Goal: Navigation & Orientation: Find specific page/section

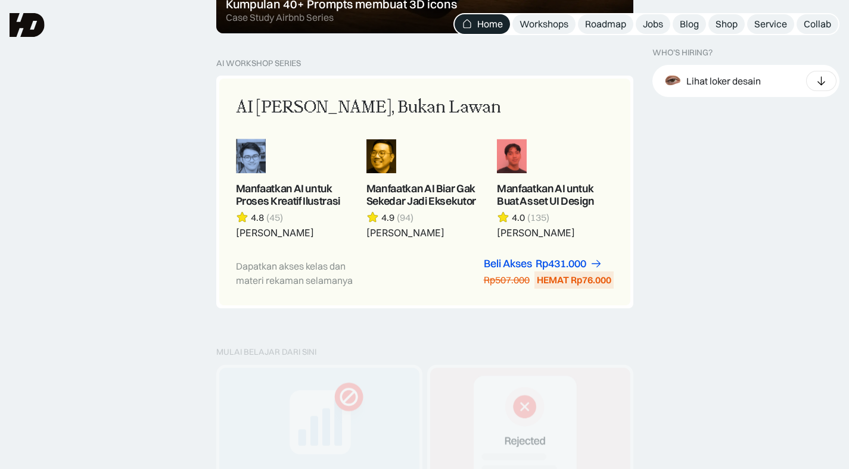
scroll to position [1007, 0]
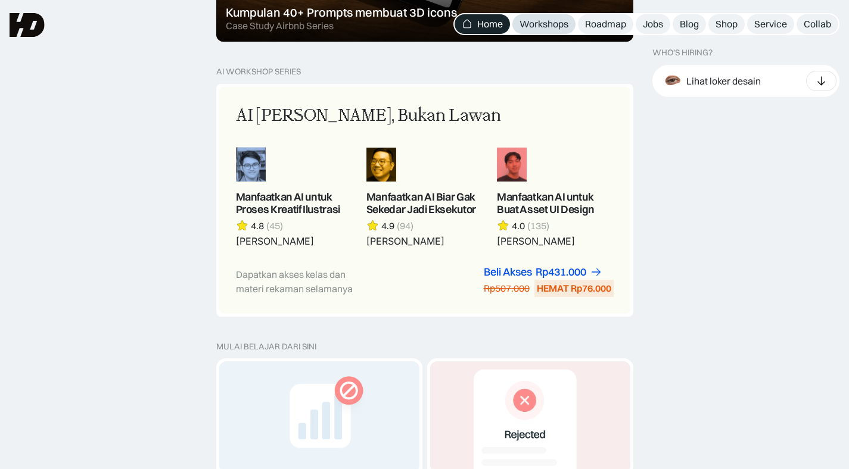
click at [543, 30] on div "Workshops" at bounding box center [543, 24] width 49 height 13
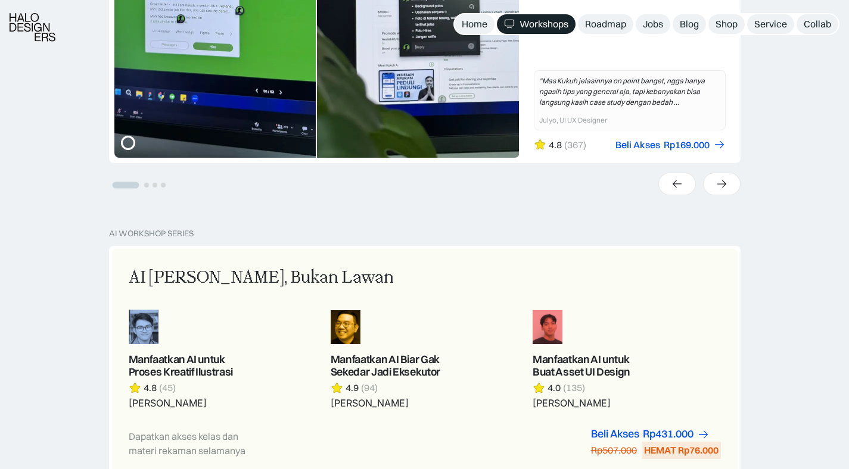
scroll to position [481, 0]
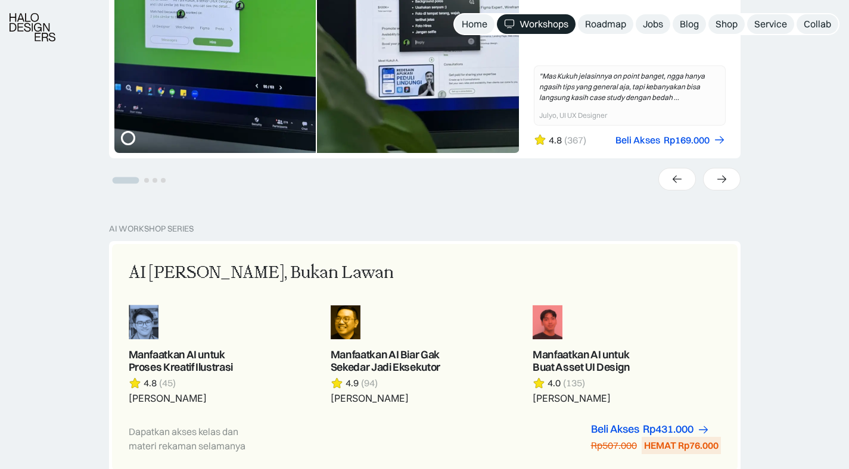
click at [422, 188] on div at bounding box center [424, 179] width 631 height 23
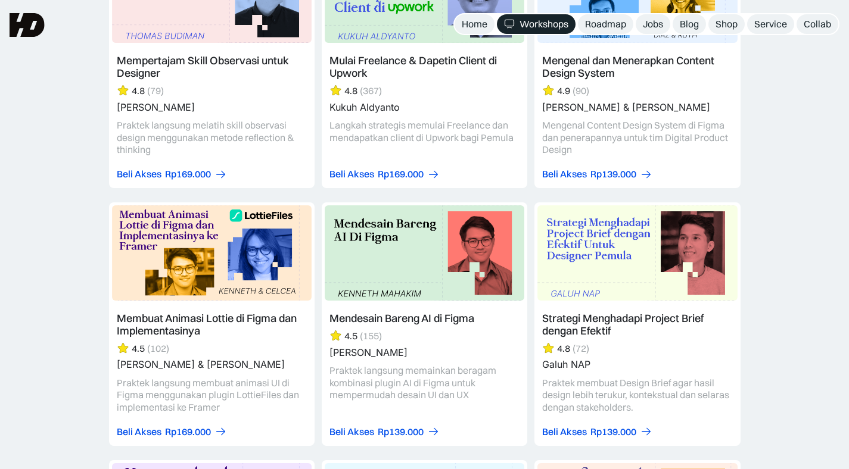
scroll to position [3061, 0]
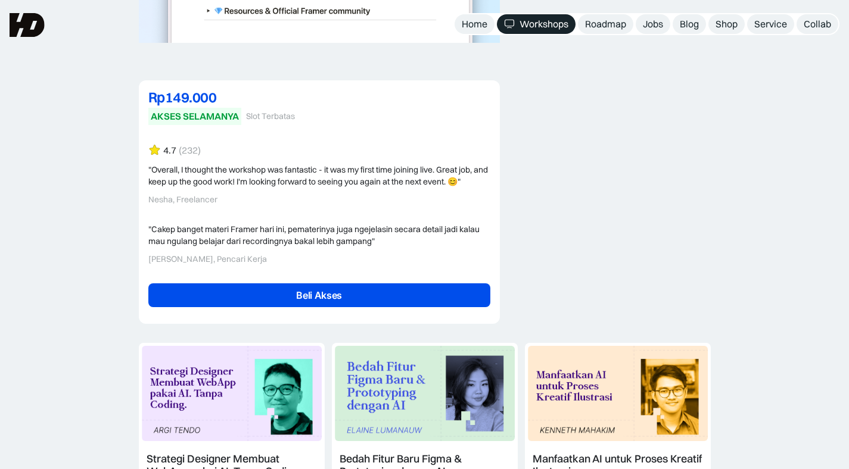
scroll to position [2908, 0]
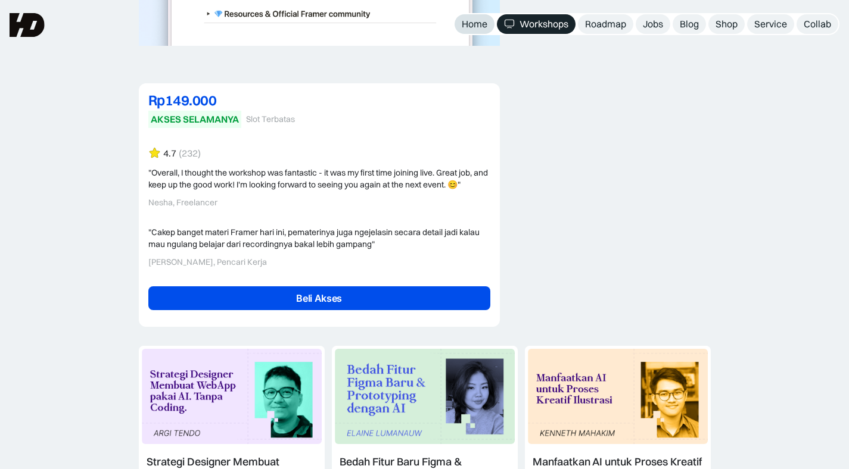
click at [485, 25] on div "Home" at bounding box center [475, 24] width 26 height 13
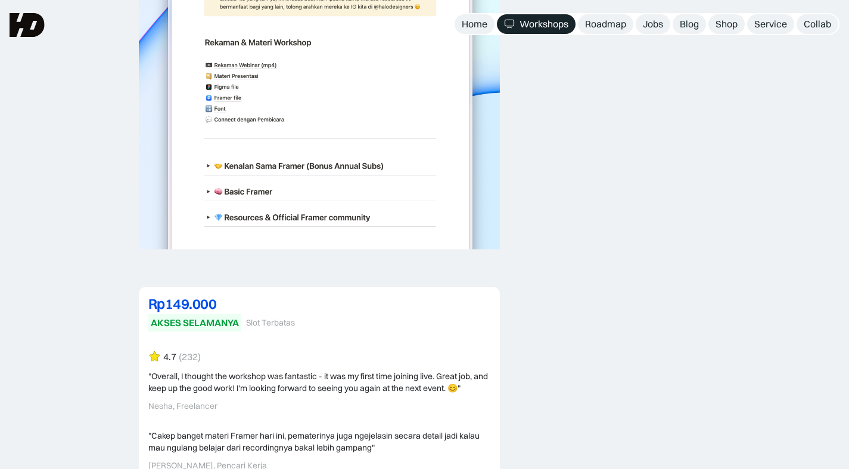
scroll to position [2694, 0]
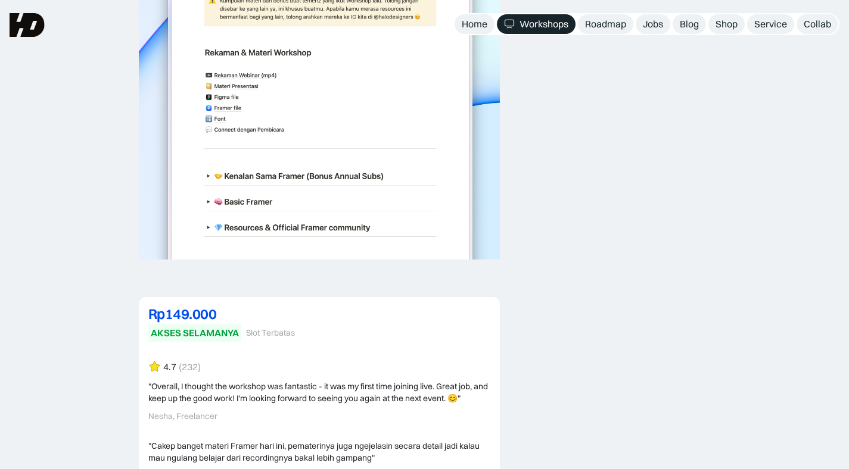
click at [623, 13] on nav "Home Workshops Roadmap Jobs Blog Shop Service Collab" at bounding box center [646, 24] width 386 height 22
click at [621, 16] on link "Roadmap" at bounding box center [605, 24] width 55 height 20
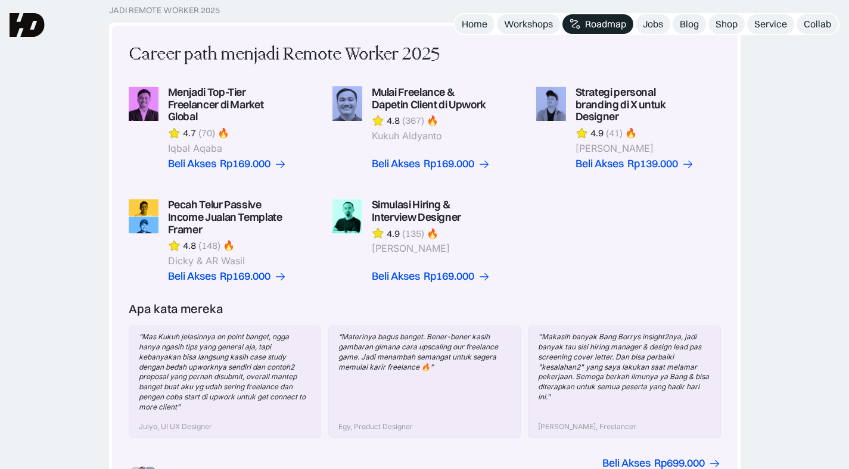
scroll to position [311, 0]
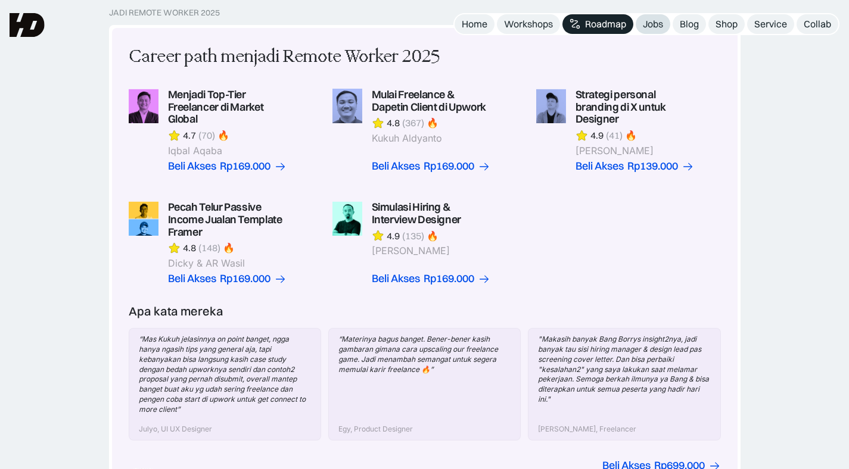
click at [649, 26] on div "Jobs" at bounding box center [653, 24] width 20 height 13
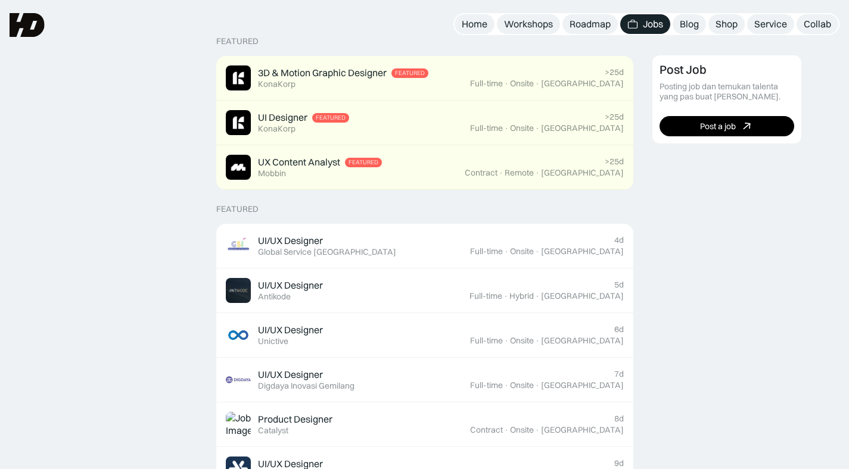
scroll to position [266, 0]
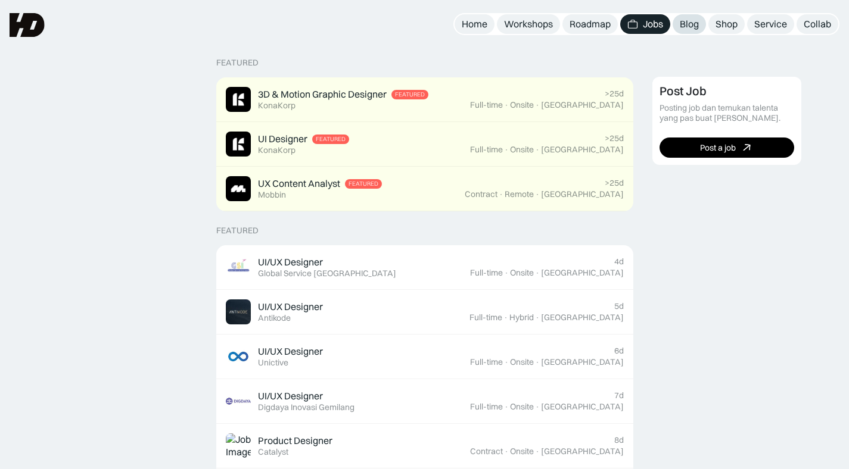
click at [676, 29] on link "Blog" at bounding box center [689, 24] width 33 height 20
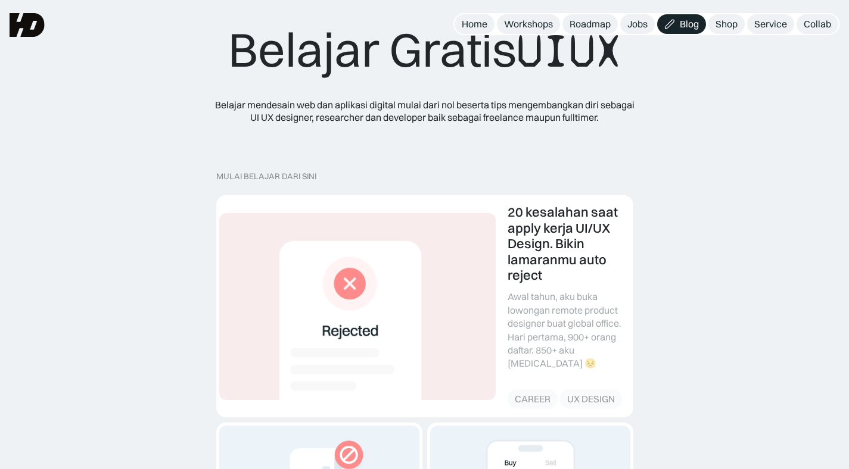
scroll to position [5, 0]
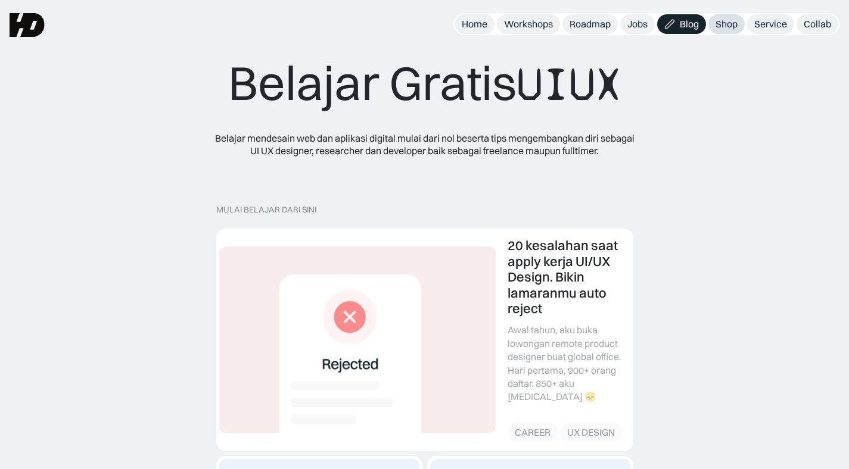
click at [724, 26] on div "Shop" at bounding box center [726, 24] width 22 height 13
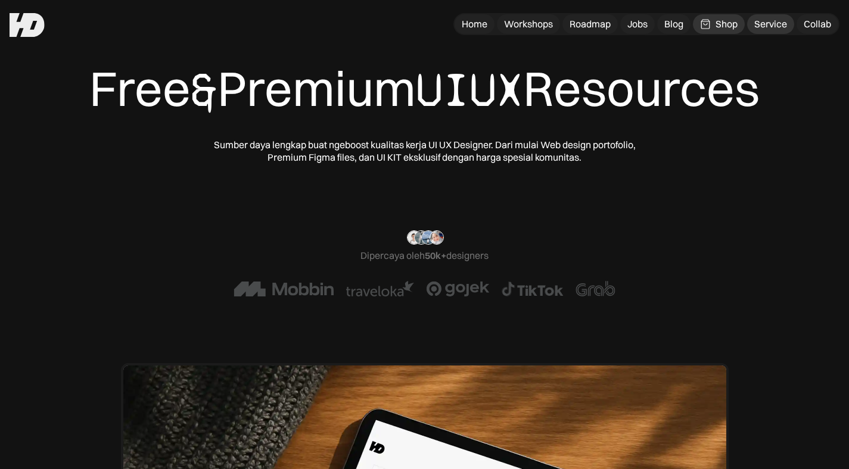
click at [774, 23] on div "Service" at bounding box center [770, 24] width 33 height 13
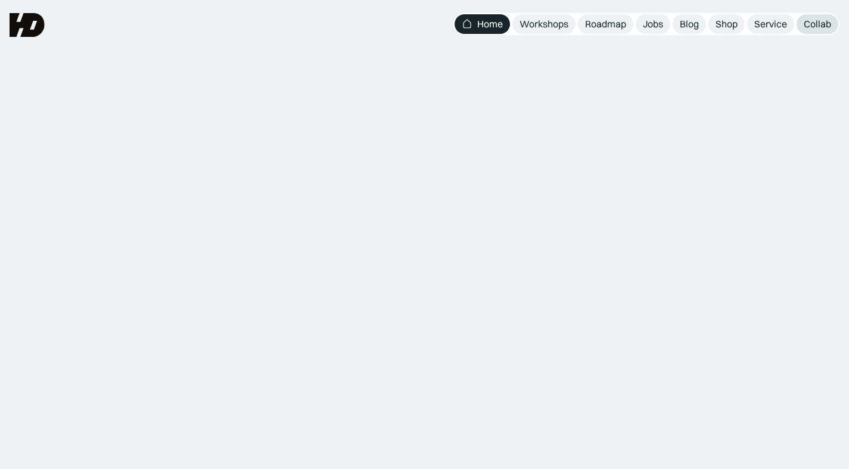
click at [807, 30] on link "Collab" at bounding box center [817, 24] width 42 height 20
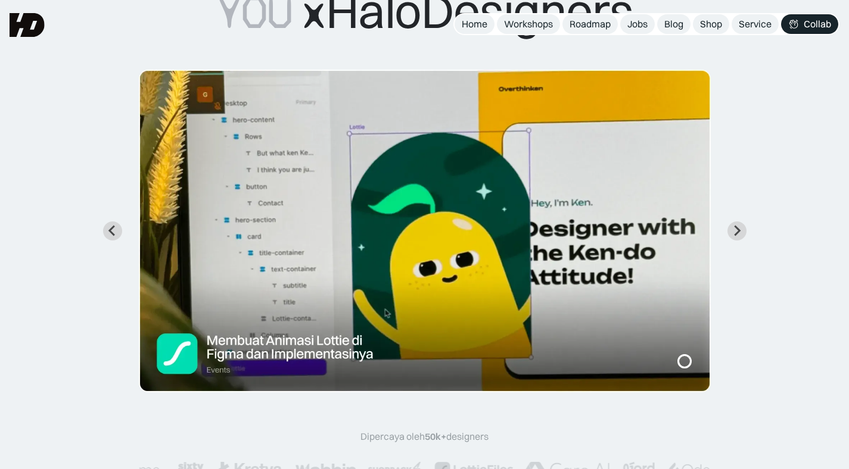
scroll to position [132, 0]
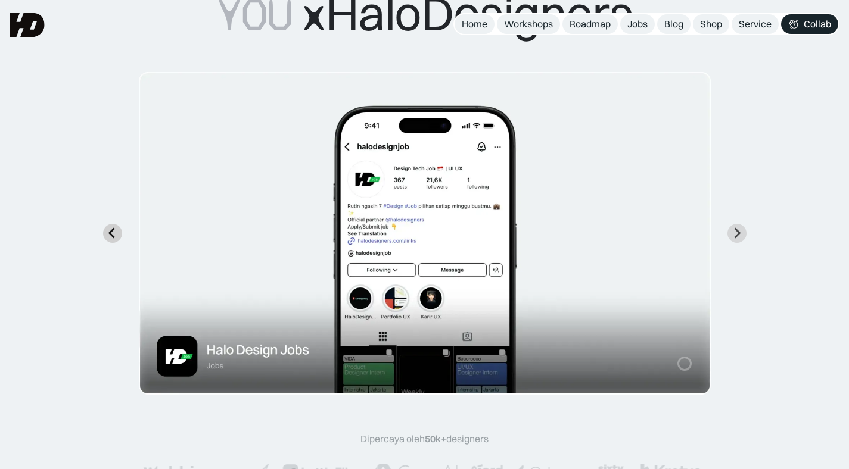
click at [112, 239] on button "Previous slide" at bounding box center [112, 233] width 19 height 19
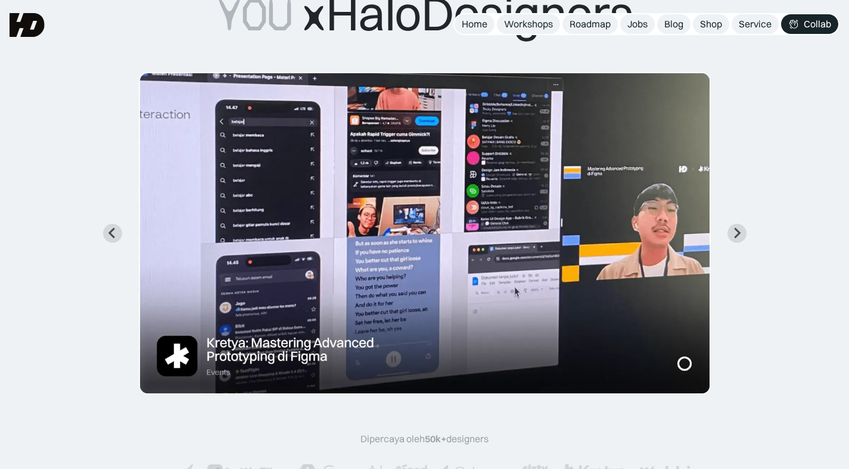
click at [230, 246] on img "3 of 7" at bounding box center [425, 233] width 572 height 323
click at [232, 347] on img "3 of 7" at bounding box center [425, 233] width 572 height 323
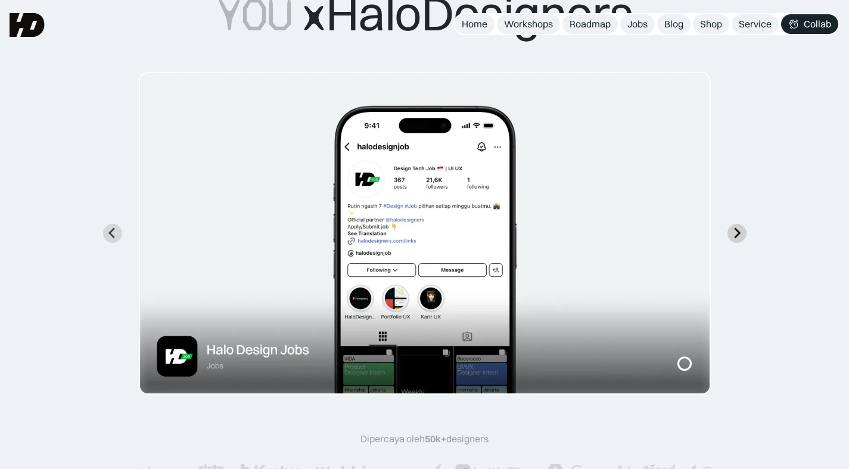
click at [735, 239] on button "Next slide" at bounding box center [736, 233] width 19 height 19
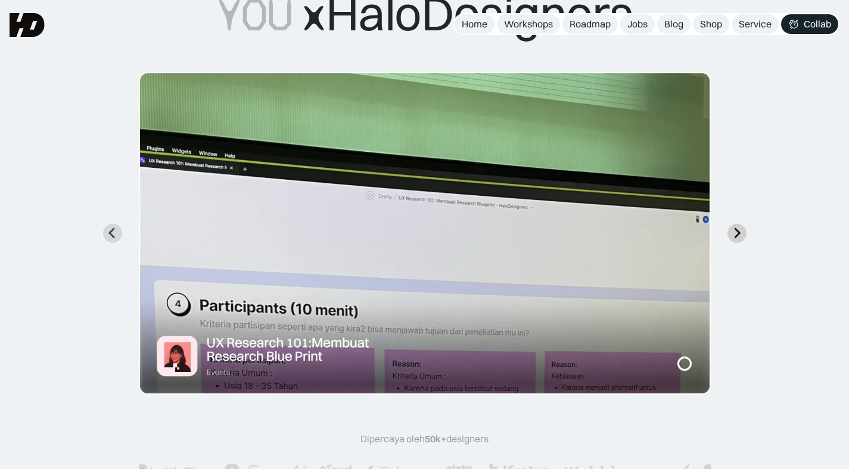
click at [735, 237] on icon "Next slide" at bounding box center [737, 233] width 7 height 11
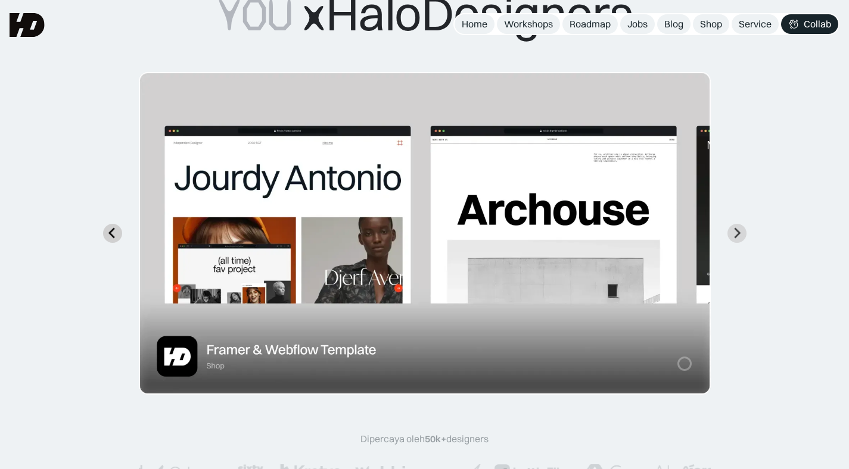
click at [116, 239] on button "Go to last slide" at bounding box center [112, 233] width 19 height 19
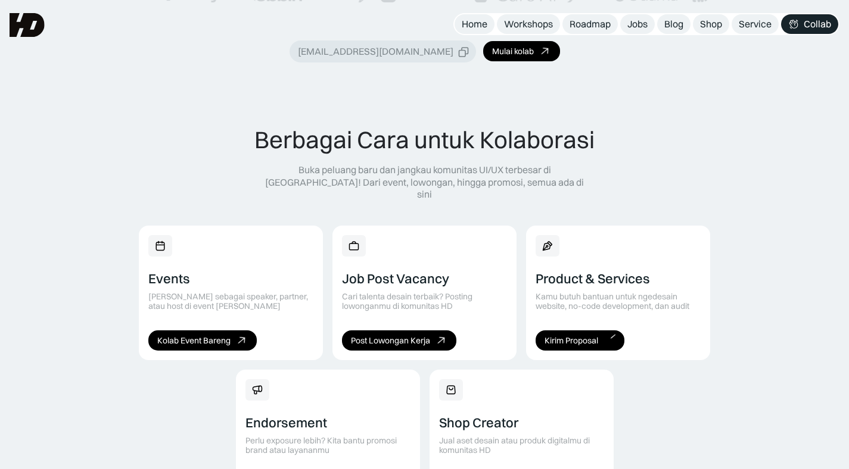
scroll to position [609, 0]
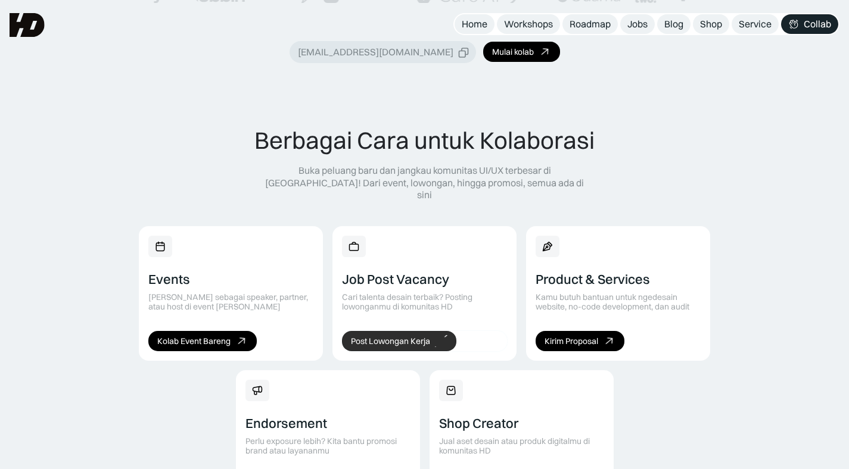
click at [441, 335] on link "Post Lowongan Kerja" at bounding box center [399, 341] width 114 height 20
